Goal: Check status: Check status

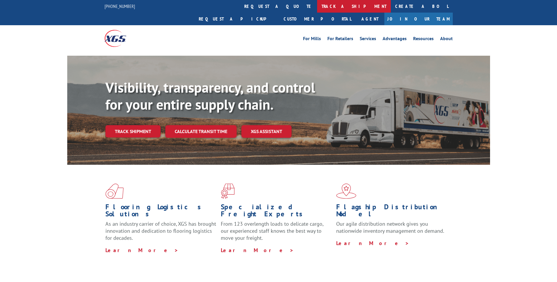
click at [317, 6] on link "track a shipment" at bounding box center [354, 6] width 74 height 13
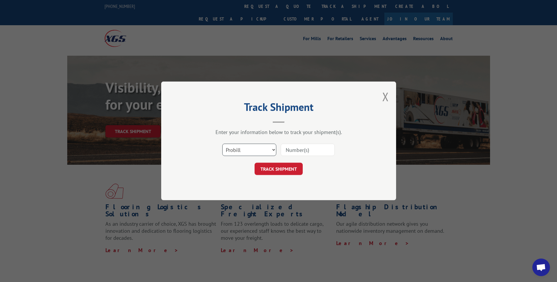
click at [261, 150] on select "Select category... Probill BOL PO" at bounding box center [249, 150] width 54 height 12
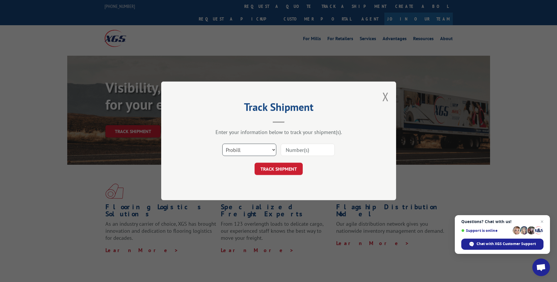
select select "po"
click at [222, 144] on select "Select category... Probill BOL PO" at bounding box center [249, 150] width 54 height 12
click at [285, 151] on input at bounding box center [308, 150] width 54 height 12
type input "TU006128"
click button "TRACK SHIPMENT" at bounding box center [278, 169] width 48 height 12
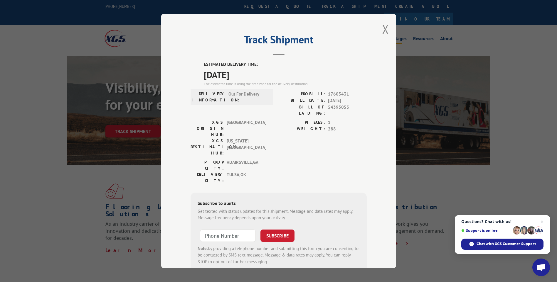
click at [382, 30] on button "Close modal" at bounding box center [385, 29] width 6 height 16
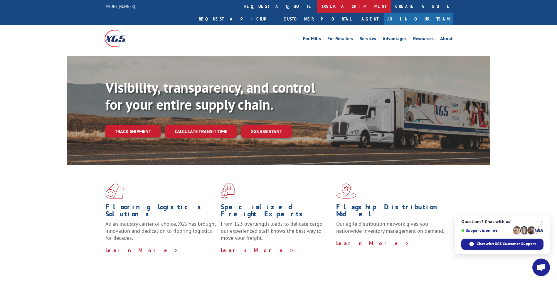
click at [317, 1] on link "track a shipment" at bounding box center [354, 6] width 74 height 13
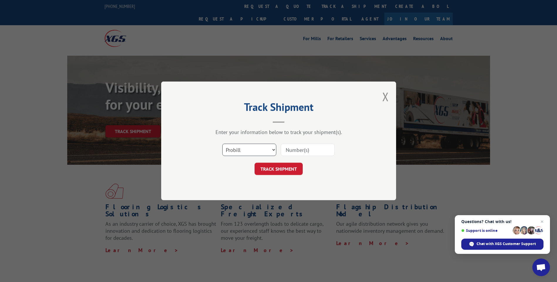
click at [261, 150] on select "Select category... Probill BOL PO" at bounding box center [249, 150] width 54 height 12
select select "po"
click at [222, 144] on select "Select category... Probill BOL PO" at bounding box center [249, 150] width 54 height 12
click at [296, 151] on input at bounding box center [308, 150] width 54 height 12
type input "TU006210"
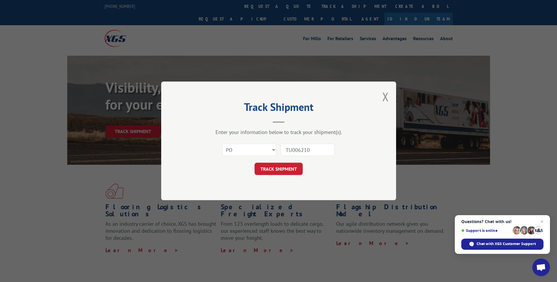
click button "TRACK SHIPMENT" at bounding box center [278, 169] width 48 height 12
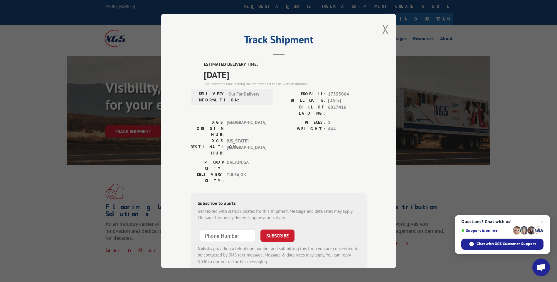
drag, startPoint x: 384, startPoint y: 28, endPoint x: 403, endPoint y: 48, distance: 28.0
click at [384, 28] on button "Close modal" at bounding box center [385, 29] width 6 height 16
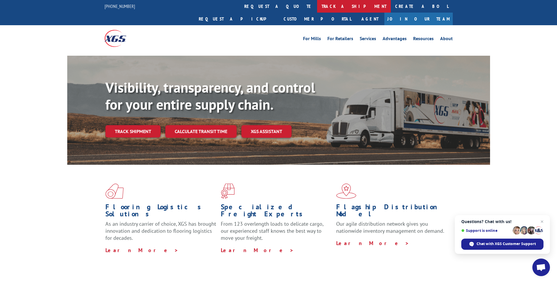
click at [317, 5] on link "track a shipment" at bounding box center [354, 6] width 74 height 13
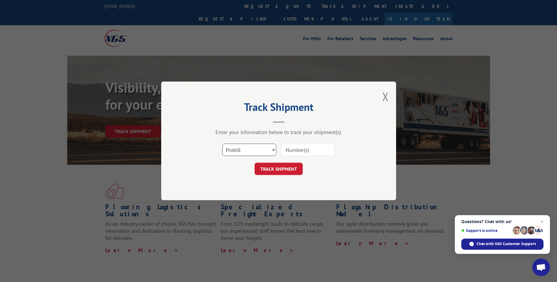
click at [241, 148] on select "Select category... Probill BOL PO" at bounding box center [249, 150] width 54 height 12
select select "po"
click at [222, 144] on select "Select category... Probill BOL PO" at bounding box center [249, 150] width 54 height 12
click at [304, 152] on input at bounding box center [308, 150] width 54 height 12
type input "TU006233"
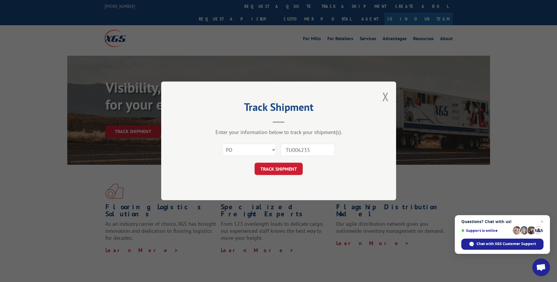
click button "TRACK SHIPMENT" at bounding box center [278, 169] width 48 height 12
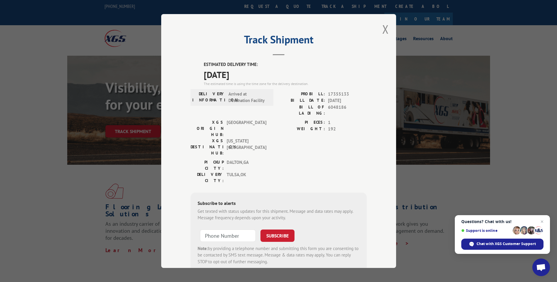
click at [331, 107] on span "6048186" at bounding box center [347, 110] width 39 height 12
copy span "6048186"
click at [383, 29] on button "Close modal" at bounding box center [385, 29] width 6 height 16
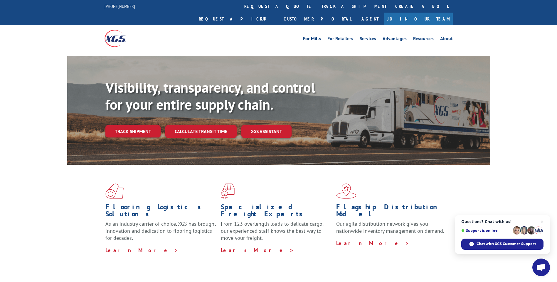
click at [317, 6] on link "track a shipment" at bounding box center [354, 6] width 74 height 13
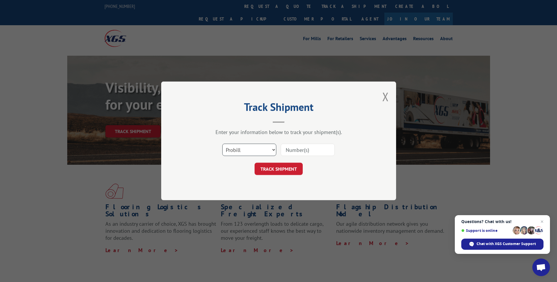
click at [237, 147] on select "Select category... Probill BOL PO" at bounding box center [249, 150] width 54 height 12
select select "po"
click at [222, 144] on select "Select category... Probill BOL PO" at bounding box center [249, 150] width 54 height 12
click at [300, 149] on input at bounding box center [308, 150] width 54 height 12
type input "TU006157"
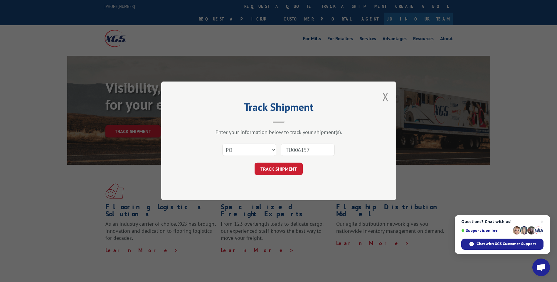
click button "TRACK SHIPMENT" at bounding box center [278, 169] width 48 height 12
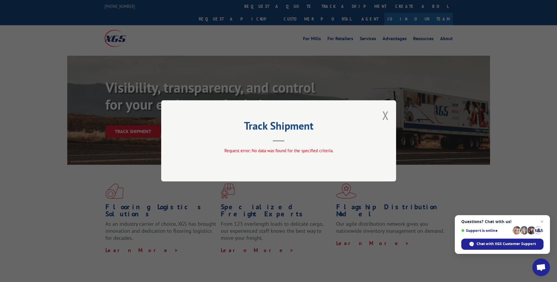
click at [385, 114] on button "Close modal" at bounding box center [385, 116] width 6 height 16
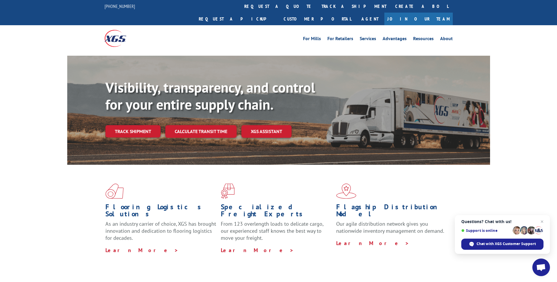
click at [317, 5] on link "track a shipment" at bounding box center [354, 6] width 74 height 13
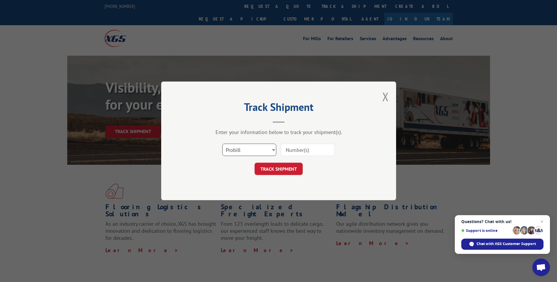
click at [230, 151] on select "Select category... Probill BOL PO" at bounding box center [249, 150] width 54 height 12
select select "po"
click at [222, 144] on select "Select category... Probill BOL PO" at bounding box center [249, 150] width 54 height 12
click at [322, 151] on input at bounding box center [308, 150] width 54 height 12
type input "TU006238"
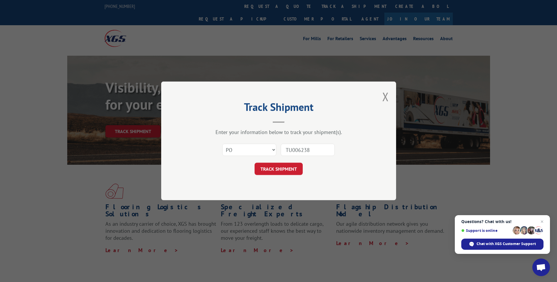
click button "TRACK SHIPMENT" at bounding box center [278, 169] width 48 height 12
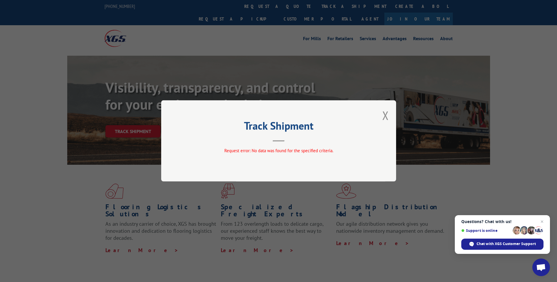
click at [386, 116] on button "Close modal" at bounding box center [385, 116] width 6 height 16
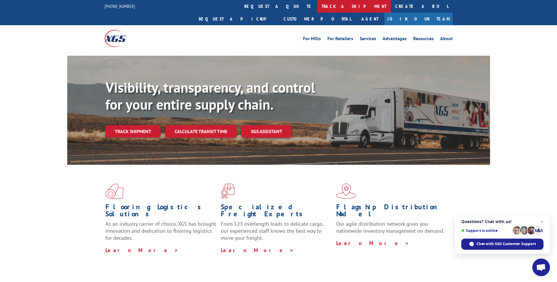
click at [317, 6] on link "track a shipment" at bounding box center [354, 6] width 74 height 13
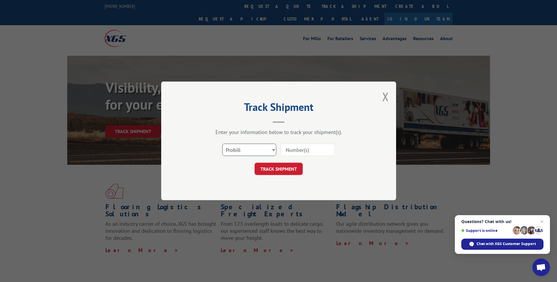
click at [236, 151] on select "Select category... Probill BOL PO" at bounding box center [249, 150] width 54 height 12
select select "po"
click at [222, 144] on select "Select category... Probill BOL PO" at bounding box center [249, 150] width 54 height 12
click at [293, 148] on input at bounding box center [308, 150] width 54 height 12
type input "TU006251"
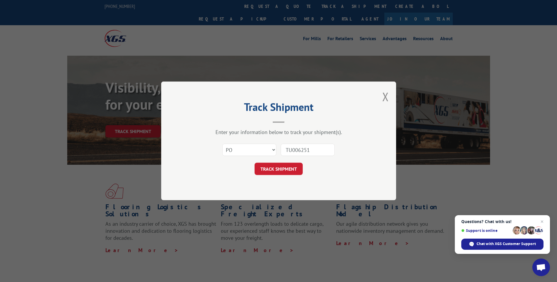
click button "TRACK SHIPMENT" at bounding box center [278, 169] width 48 height 12
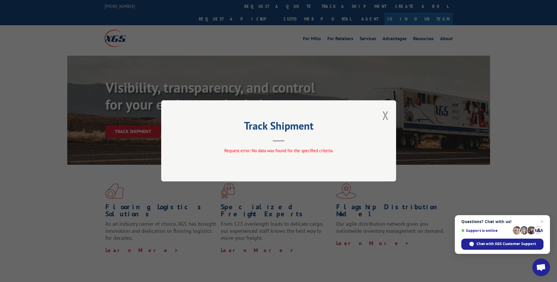
click at [382, 115] on div "Track Shipment Request error: No data was found for the specified criteria." at bounding box center [278, 140] width 235 height 81
click at [385, 115] on button "Close modal" at bounding box center [385, 116] width 6 height 16
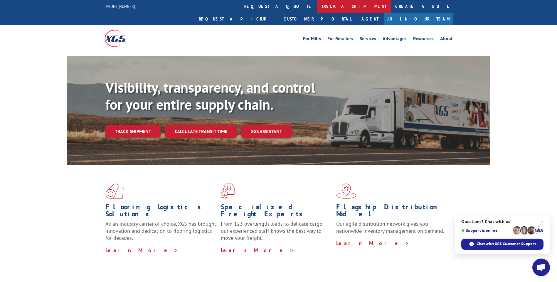
click at [317, 6] on link "track a shipment" at bounding box center [354, 6] width 74 height 13
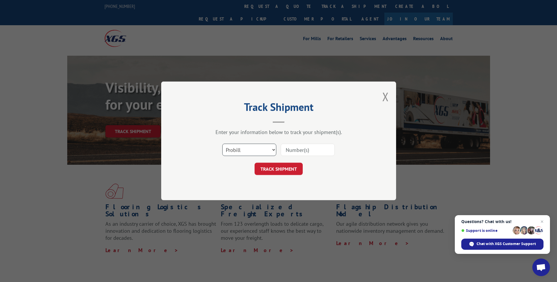
click at [241, 149] on select "Select category... Probill BOL PO" at bounding box center [249, 150] width 54 height 12
select select "po"
click at [222, 144] on select "Select category... Probill BOL PO" at bounding box center [249, 150] width 54 height 12
click at [308, 149] on input at bounding box center [308, 150] width 54 height 12
type input "TU006024"
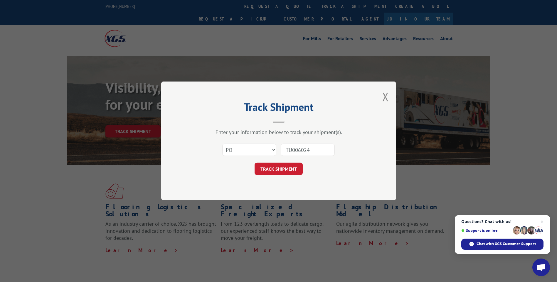
click button "TRACK SHIPMENT" at bounding box center [278, 169] width 48 height 12
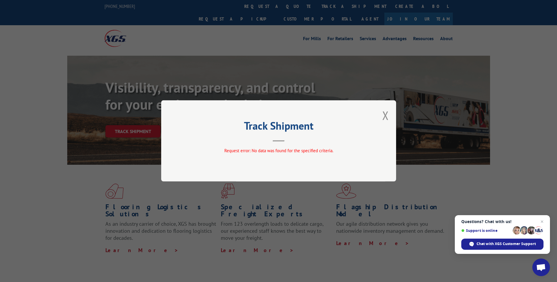
click at [387, 115] on button "Close modal" at bounding box center [385, 116] width 6 height 16
